Goal: Navigation & Orientation: Find specific page/section

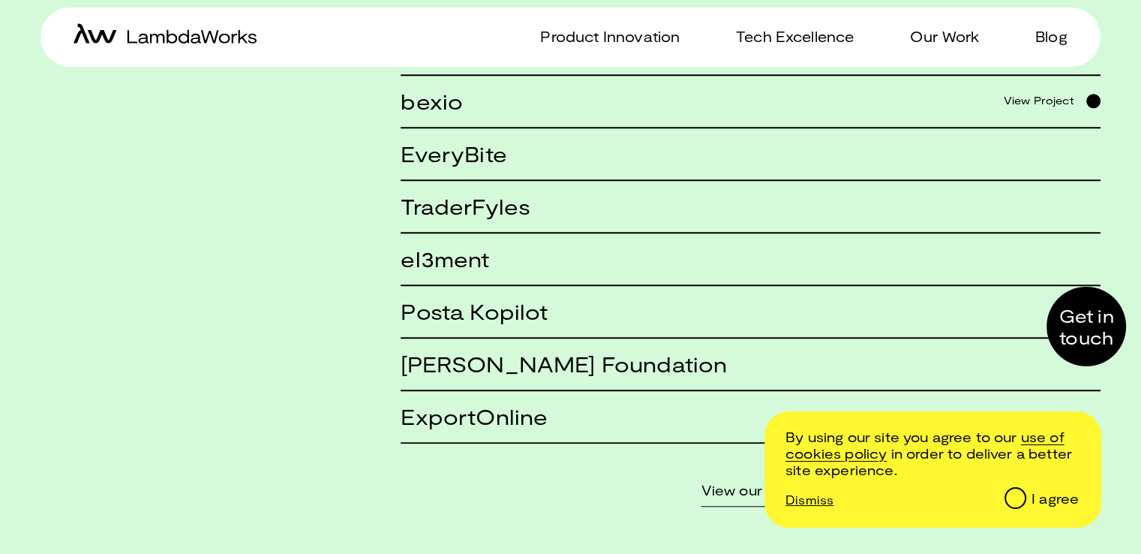
scroll to position [1263, 0]
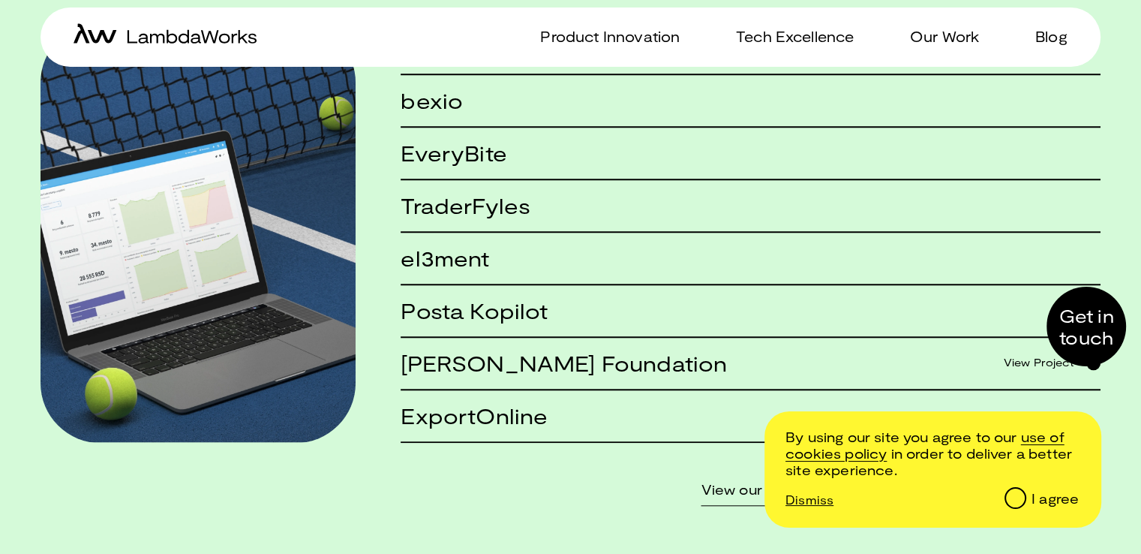
click at [494, 362] on h5 "[PERSON_NAME] Foundation" at bounding box center [564, 362] width 326 height 23
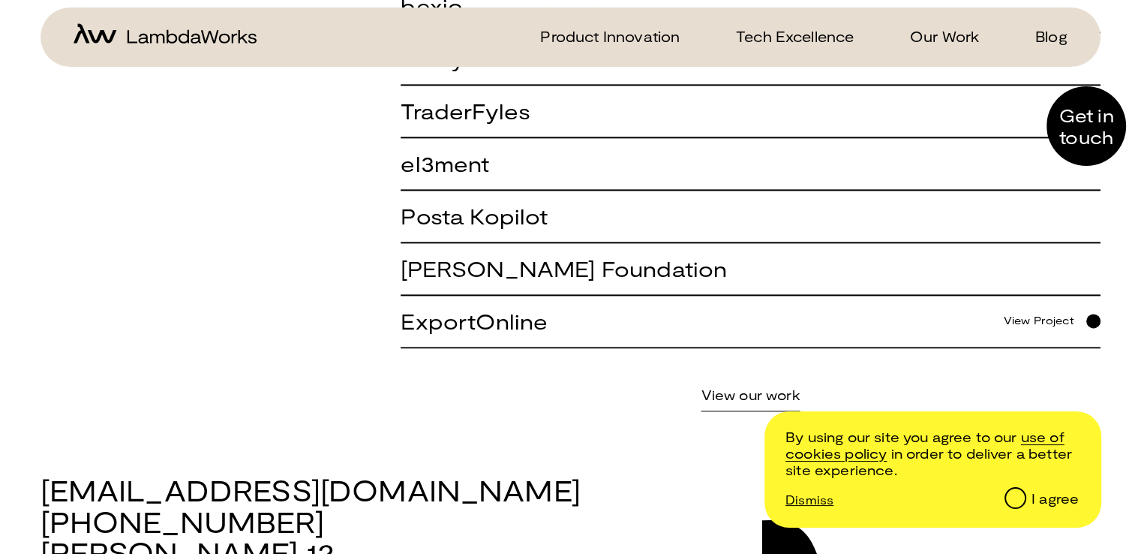
scroll to position [1887, 0]
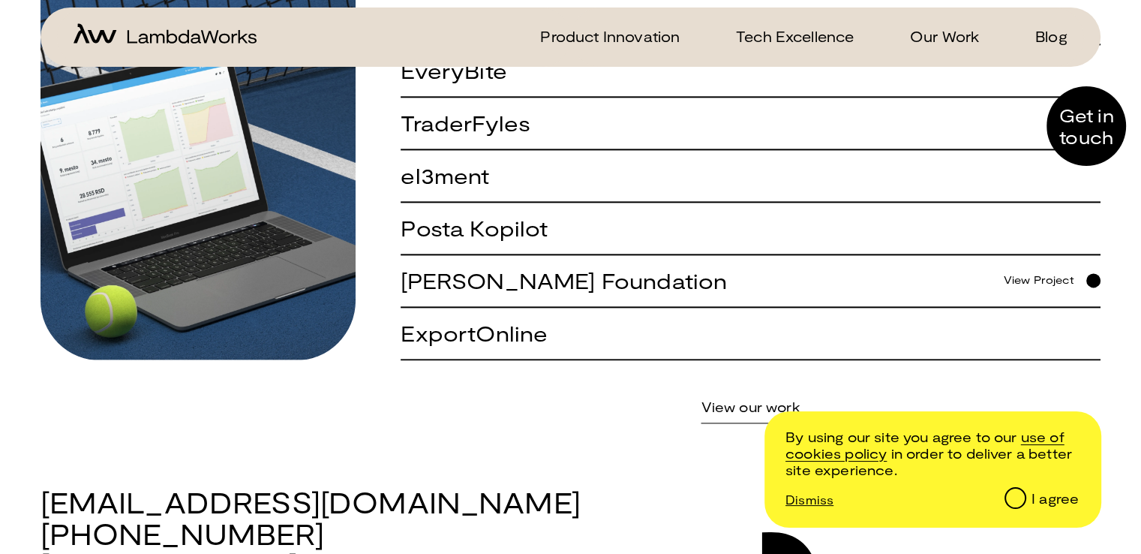
click at [594, 281] on h5 "[PERSON_NAME] Foundation" at bounding box center [564, 280] width 326 height 23
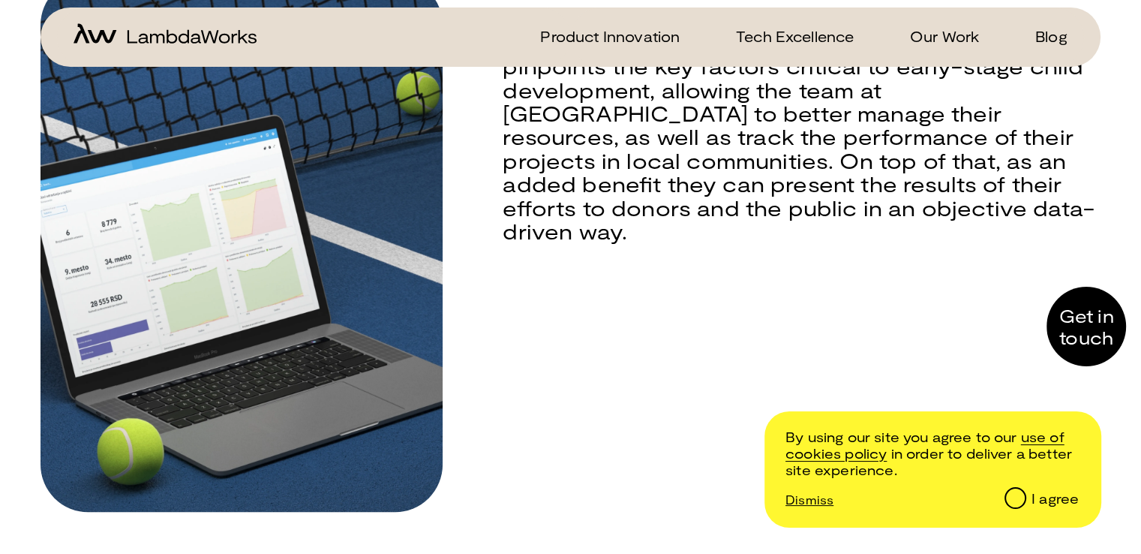
scroll to position [701, 0]
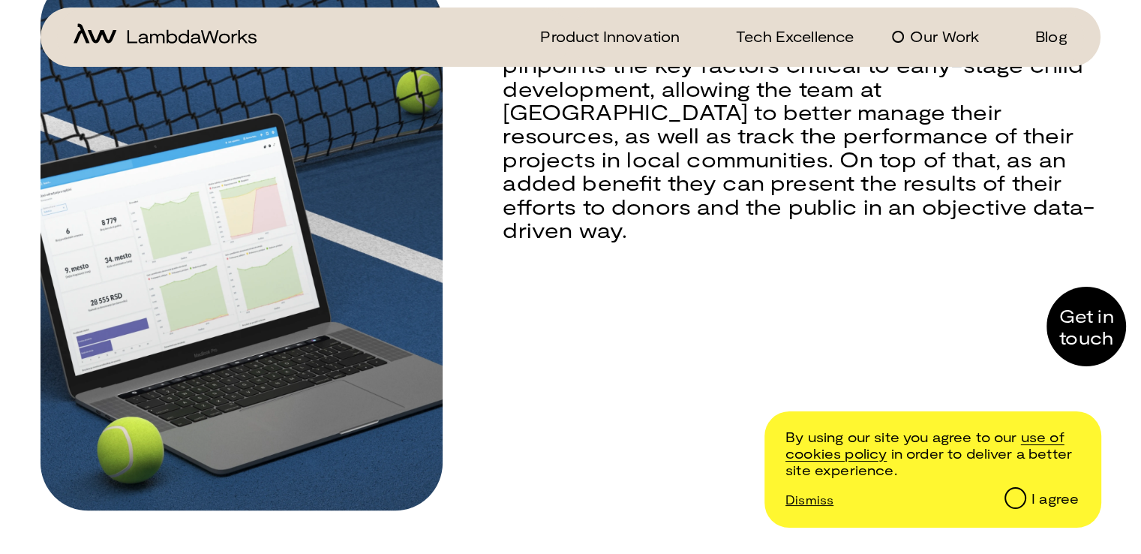
click at [925, 37] on p "Our Work" at bounding box center [944, 37] width 69 height 22
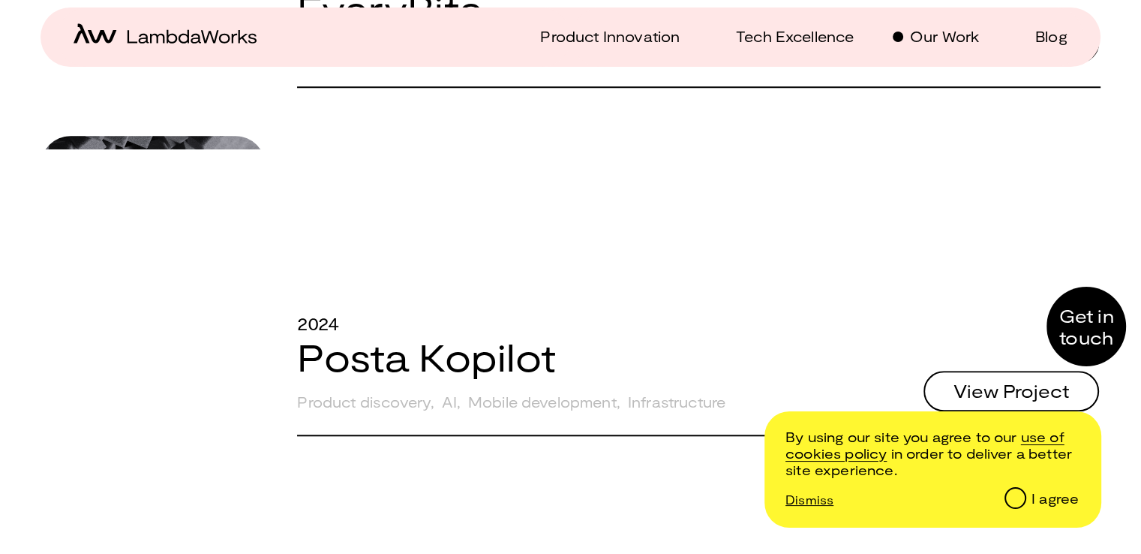
scroll to position [1385, 0]
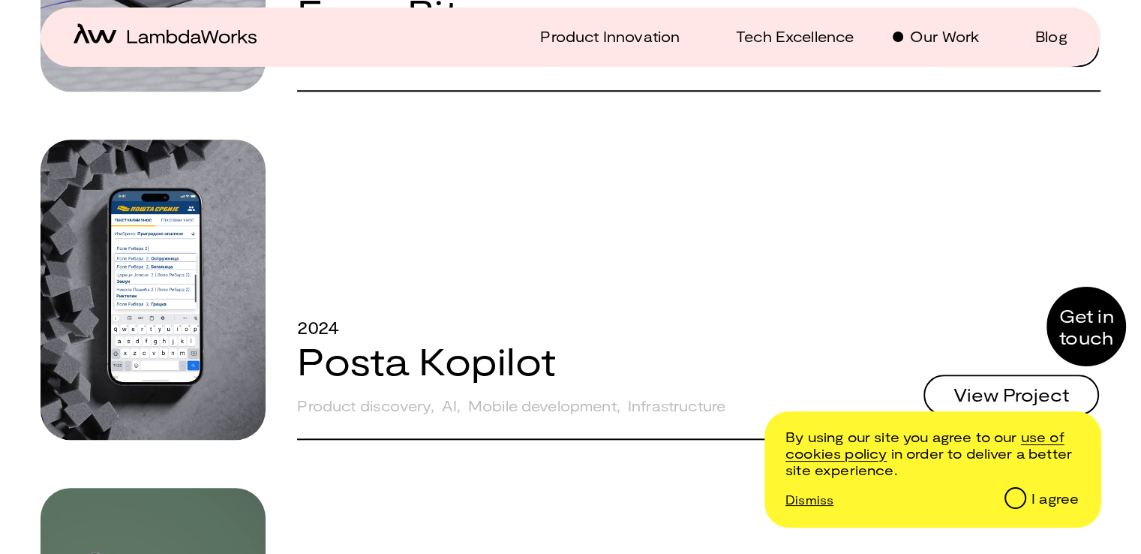
click at [436, 370] on link "Posta Kopilot" at bounding box center [426, 360] width 259 height 46
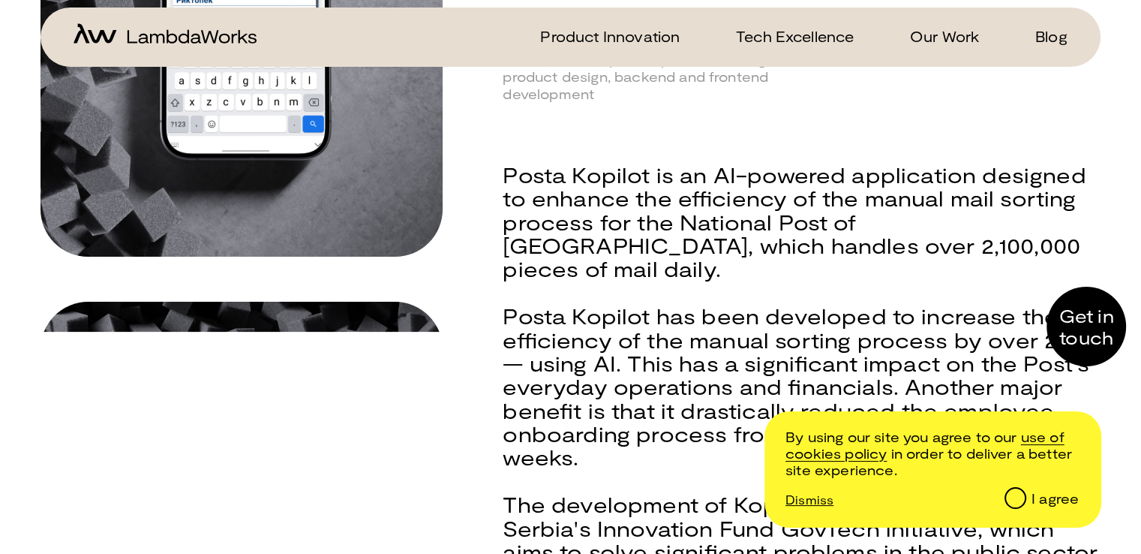
scroll to position [375, 0]
